Goal: Obtain resource: Obtain resource

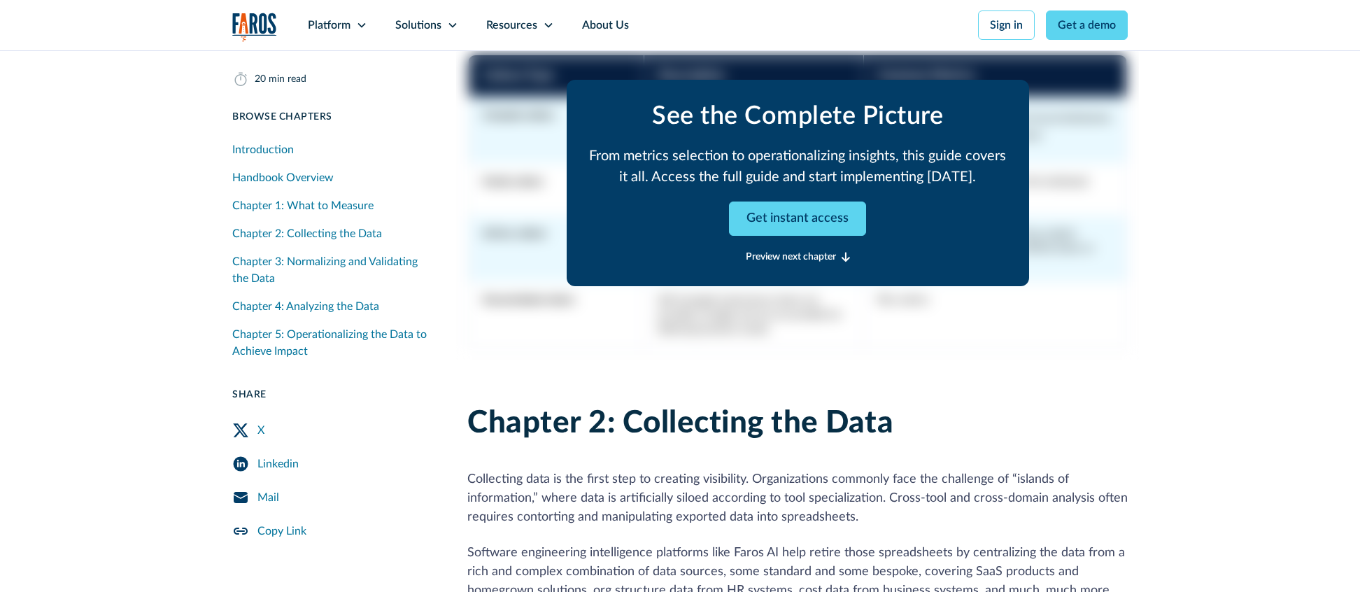
scroll to position [5871, 0]
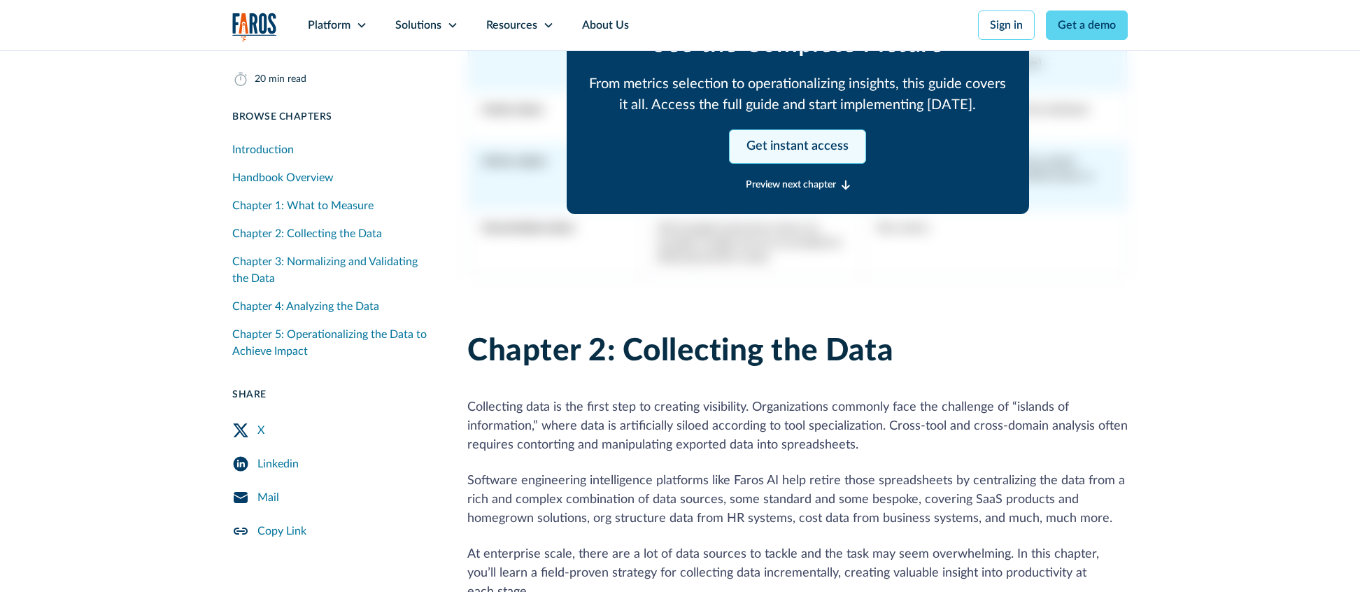
click at [821, 129] on link "Get instant access" at bounding box center [797, 146] width 137 height 34
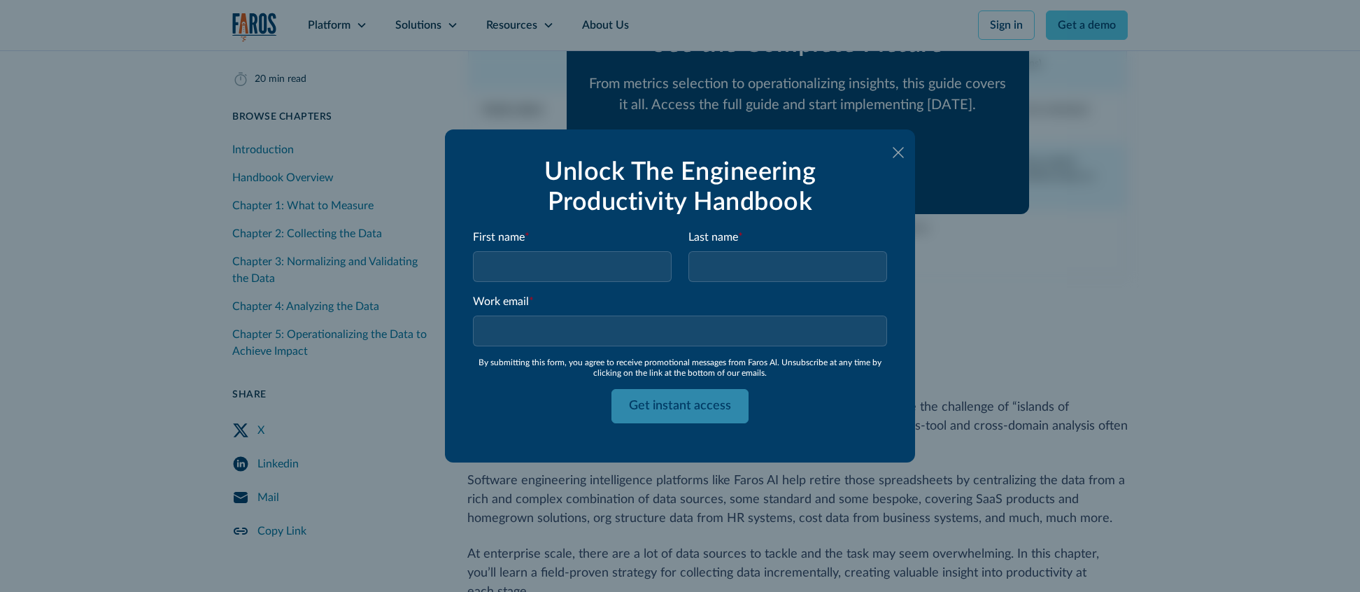
click at [581, 269] on input "First name *" at bounding box center [572, 266] width 199 height 31
type input "[PERSON_NAME]"
type input "Testing"
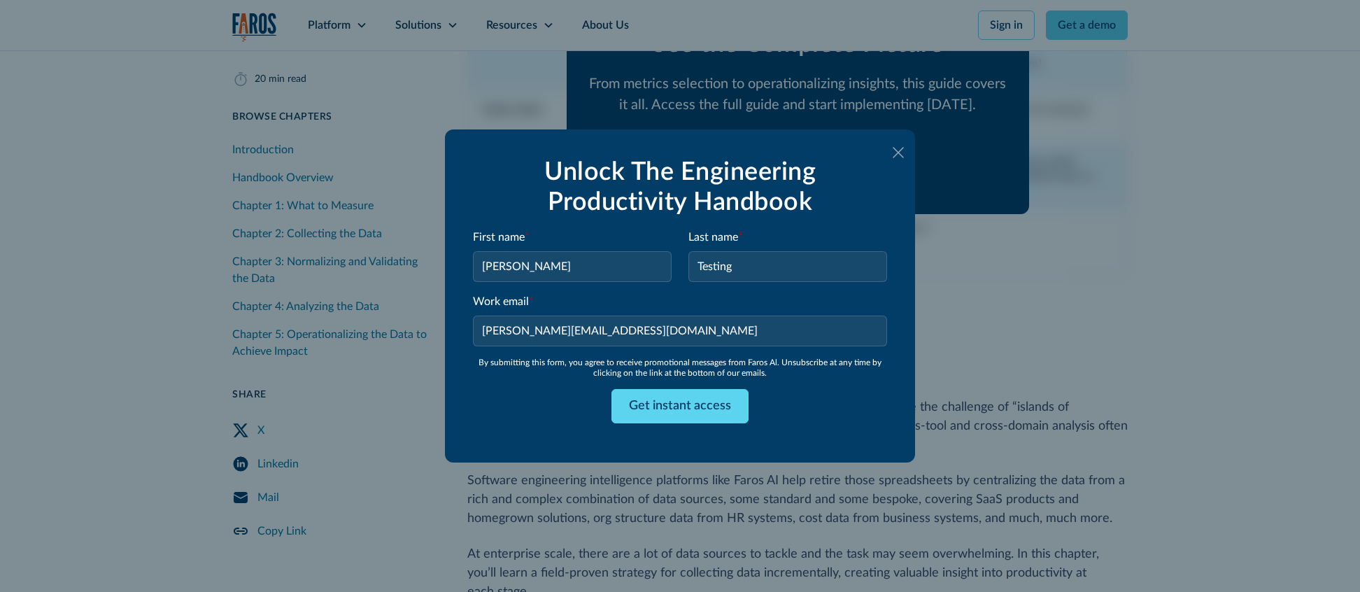
type input "[PERSON_NAME][EMAIL_ADDRESS][DOMAIN_NAME]"
click at [500, 404] on div "Get instant access" at bounding box center [680, 406] width 414 height 34
click at [687, 411] on input "Get instant access" at bounding box center [679, 406] width 137 height 34
type input "Please wait..."
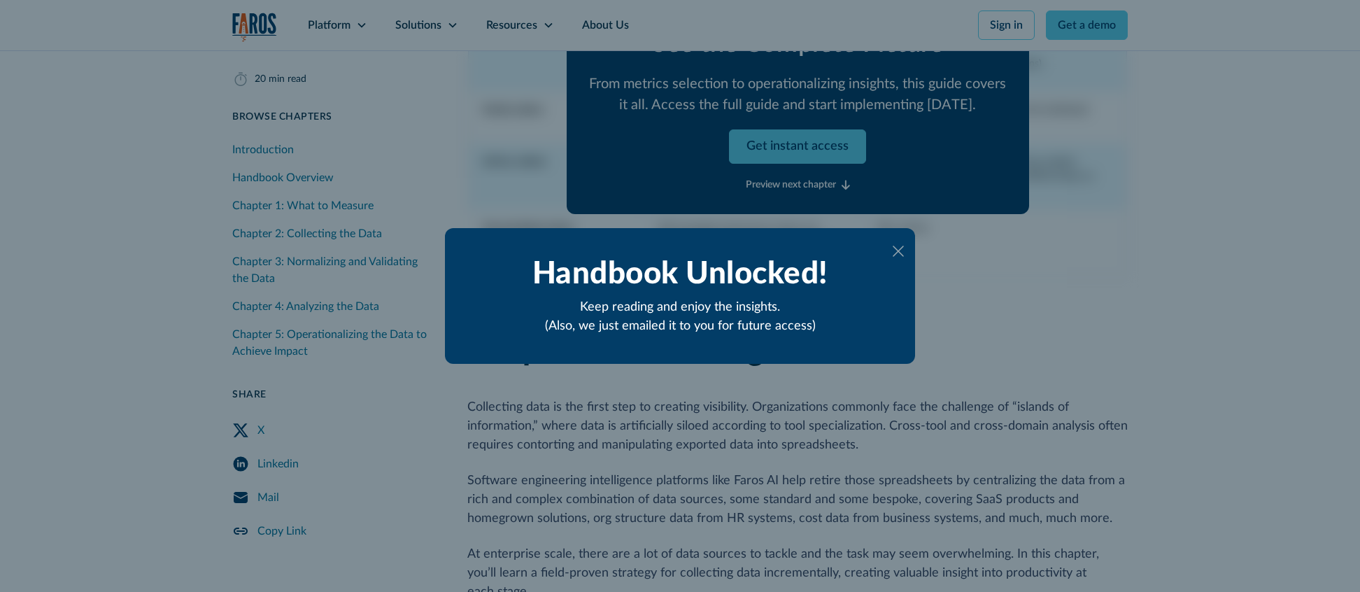
click at [896, 245] on div at bounding box center [897, 250] width 11 height 11
